Goal: Complete application form: Complete application form

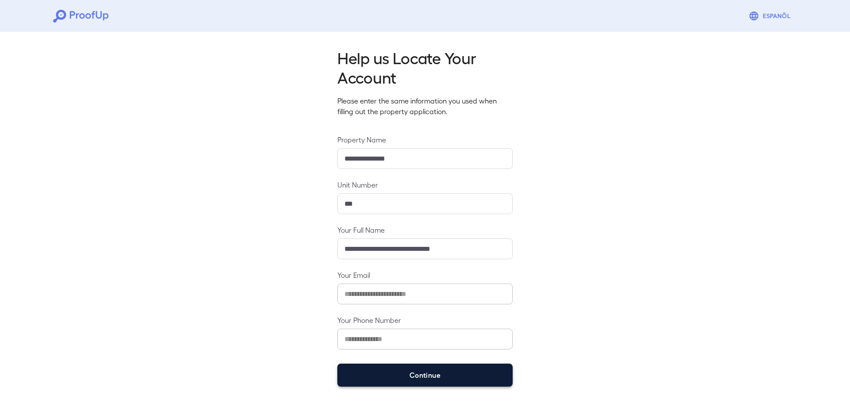
click at [376, 372] on button "Continue" at bounding box center [424, 375] width 175 height 23
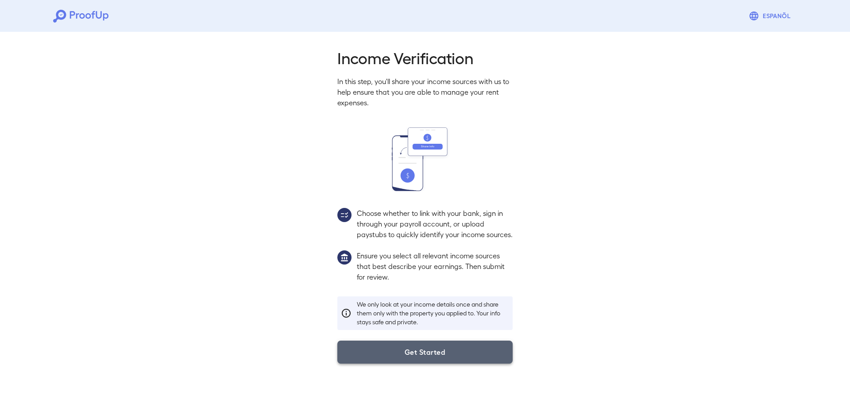
click at [417, 364] on button "Get Started" at bounding box center [424, 352] width 175 height 23
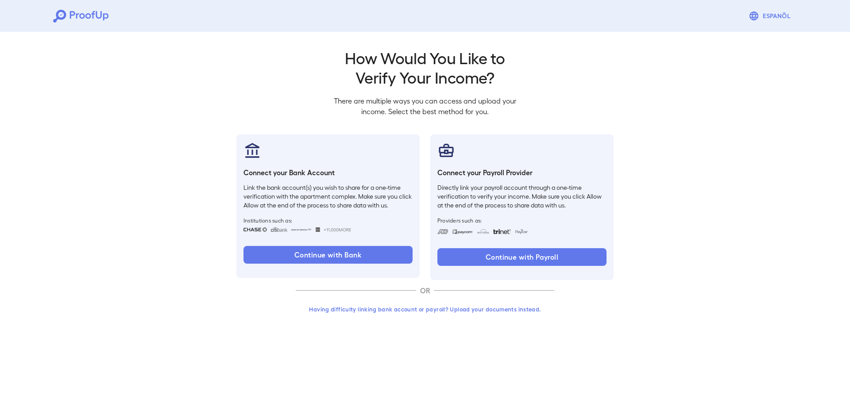
click at [412, 309] on button "Having difficulty linking bank account or payroll? Upload your documents instea…" at bounding box center [425, 309] width 259 height 16
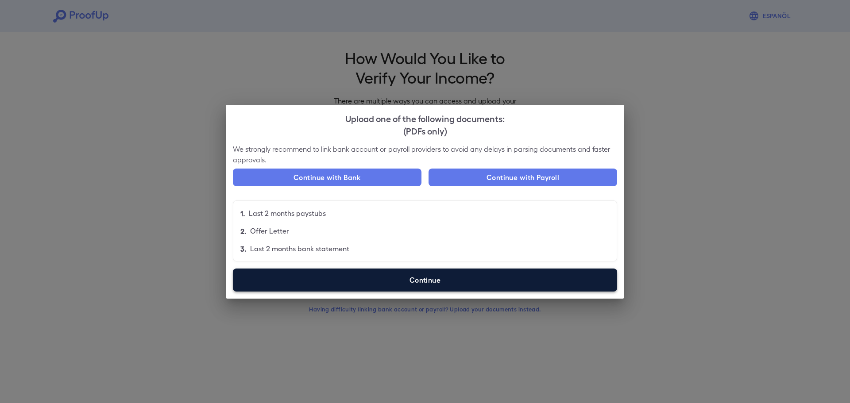
click at [356, 290] on div "We strongly recommend to link bank account or payroll providers to avoid any de…" at bounding box center [425, 221] width 398 height 155
click at [355, 282] on label "Continue" at bounding box center [425, 280] width 384 height 23
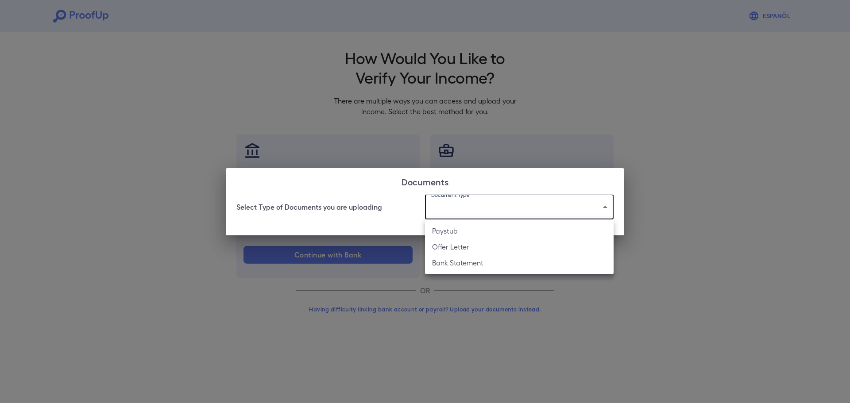
click at [454, 212] on body "Espanõl Go back How Would You Like to Verify Your Income? There are multiple wa…" at bounding box center [425, 169] width 850 height 338
click at [471, 232] on li "Paystub" at bounding box center [519, 231] width 189 height 16
type input "*******"
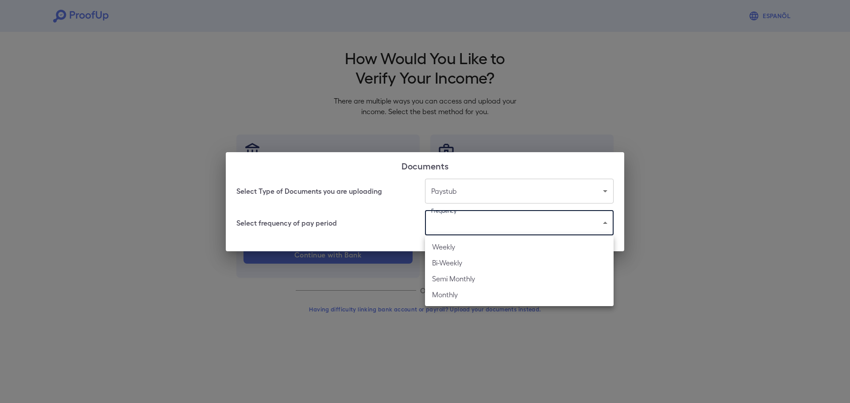
click at [460, 221] on body "Espanõl Go back How Would You Like to Verify Your Income? There are multiple wa…" at bounding box center [425, 169] width 850 height 338
click at [460, 245] on li "Weekly" at bounding box center [519, 247] width 189 height 16
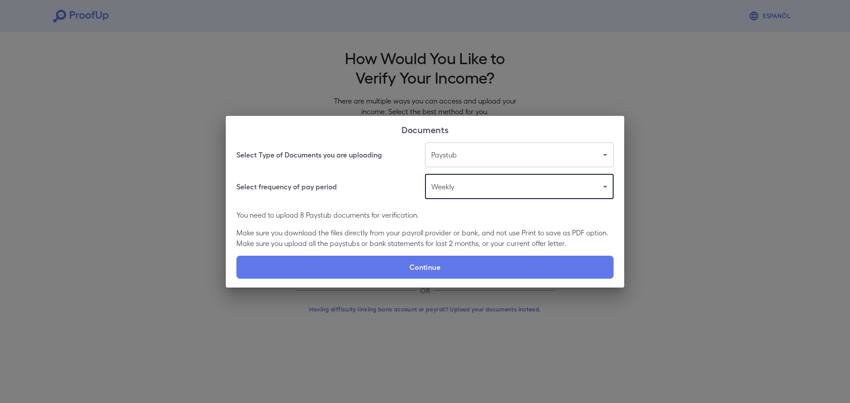
type input "******"
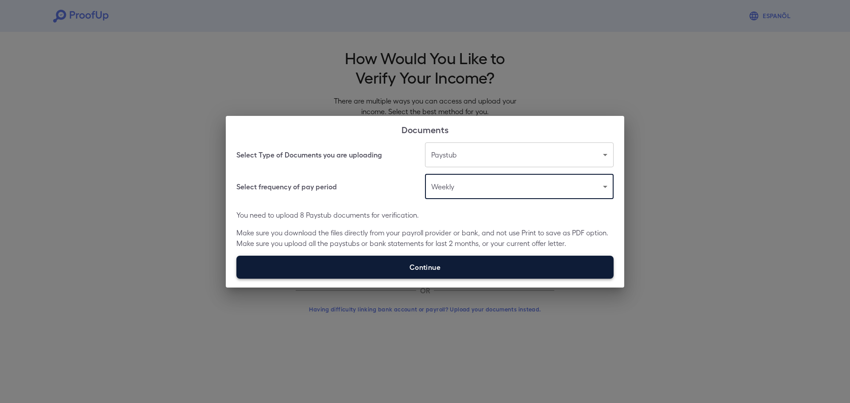
click at [402, 266] on label "Continue" at bounding box center [424, 267] width 377 height 23
click at [237, 278] on input "Continue" at bounding box center [236, 278] width 0 height 0
type input "**********"
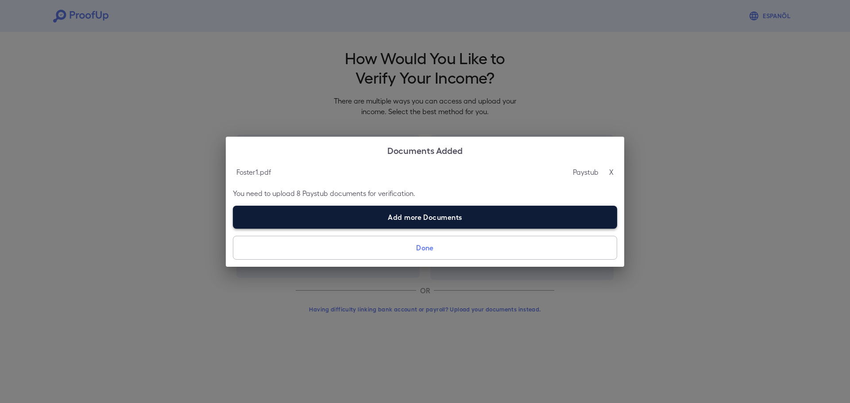
click at [370, 217] on label "Add more Documents" at bounding box center [425, 217] width 384 height 23
click at [233, 228] on input "Add more Documents" at bounding box center [233, 228] width 0 height 0
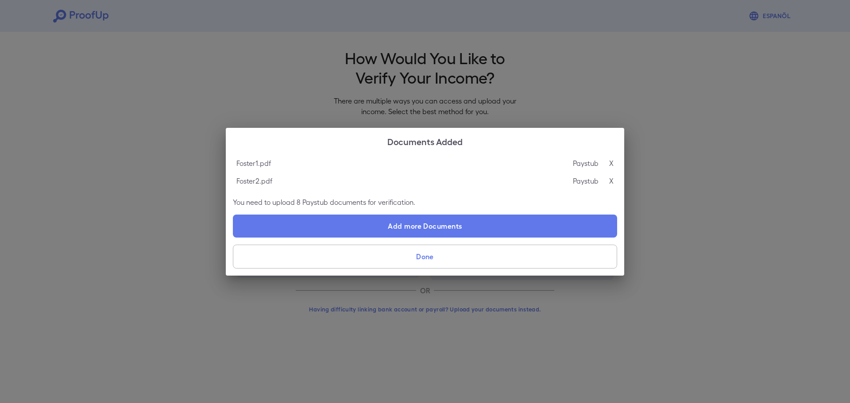
click at [455, 228] on label "Add more Documents" at bounding box center [425, 226] width 384 height 23
click at [233, 237] on input "Add more Documents" at bounding box center [233, 237] width 0 height 0
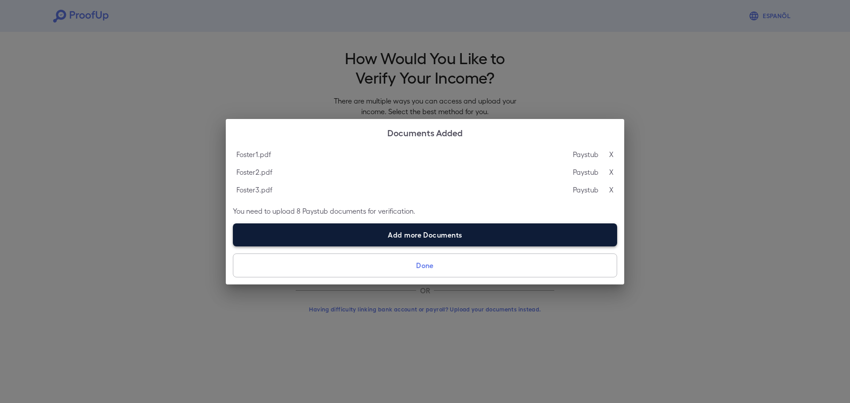
click at [362, 233] on label "Add more Documents" at bounding box center [425, 235] width 384 height 23
click at [233, 246] on input "Add more Documents" at bounding box center [233, 246] width 0 height 0
type input "**********"
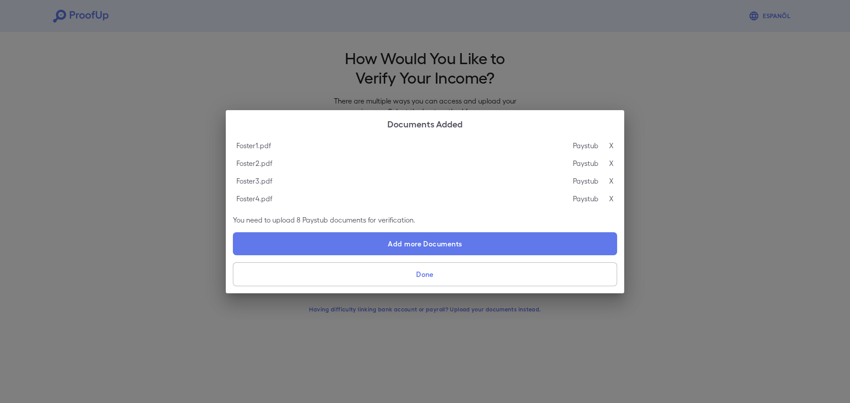
click at [426, 276] on button "Done" at bounding box center [425, 275] width 384 height 24
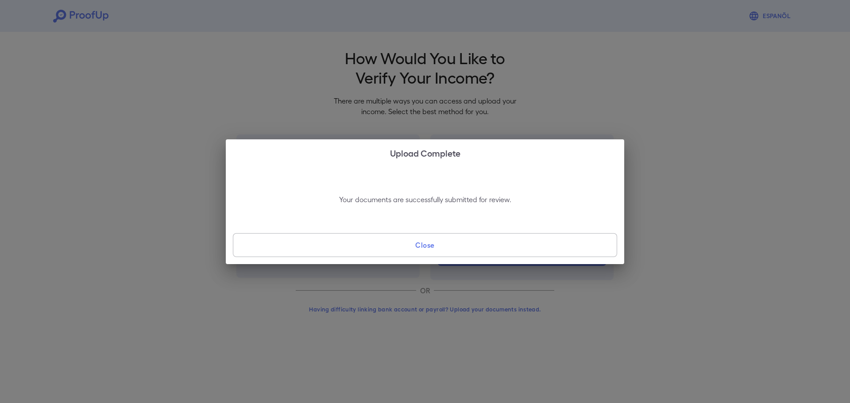
click at [429, 243] on button "Close" at bounding box center [425, 245] width 384 height 24
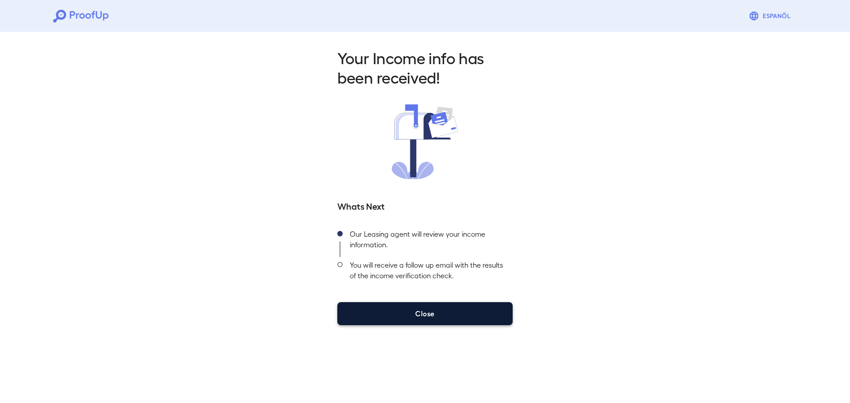
drag, startPoint x: 453, startPoint y: 323, endPoint x: 452, endPoint y: 318, distance: 5.0
click at [452, 321] on button "Close" at bounding box center [424, 313] width 175 height 23
